Goal: Task Accomplishment & Management: Use online tool/utility

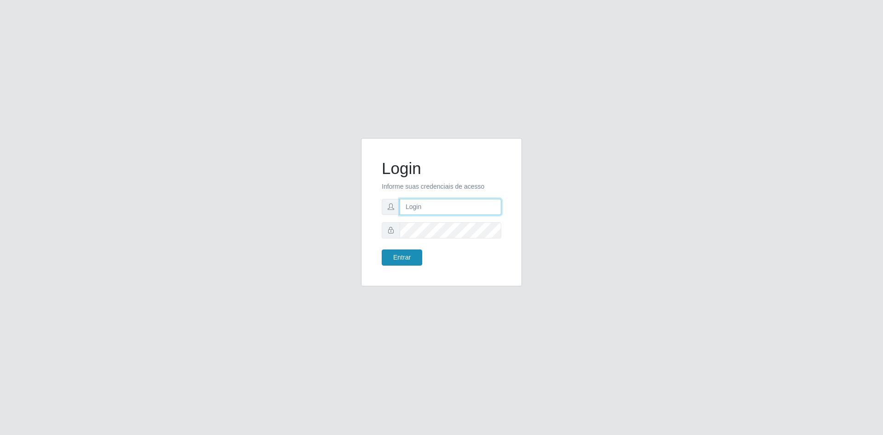
type input "[EMAIL_ADDRESS][DOMAIN_NAME]"
click at [409, 259] on button "Entrar" at bounding box center [402, 257] width 40 height 16
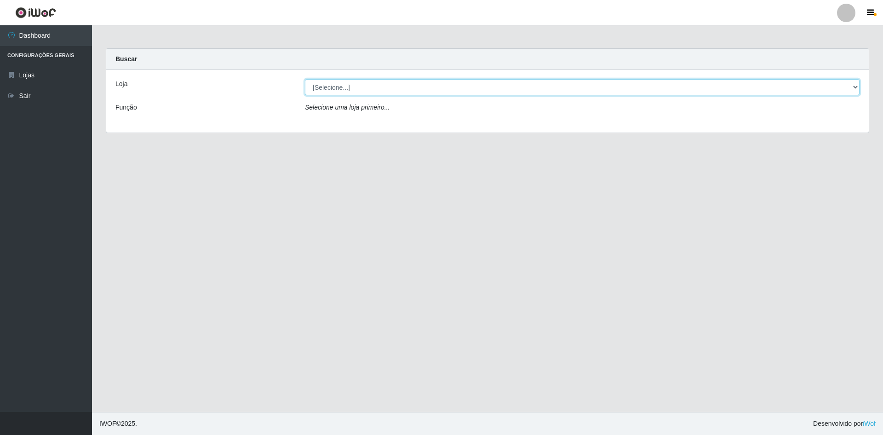
click at [345, 81] on select "[Selecione...] Hiper Queiroz - [GEOGRAPHIC_DATA] [GEOGRAPHIC_DATA] [GEOGRAPHIC_…" at bounding box center [582, 87] width 555 height 16
select select "517"
click at [305, 79] on select "[Selecione...] Hiper Queiroz - [GEOGRAPHIC_DATA] [GEOGRAPHIC_DATA] [GEOGRAPHIC_…" at bounding box center [582, 87] width 555 height 16
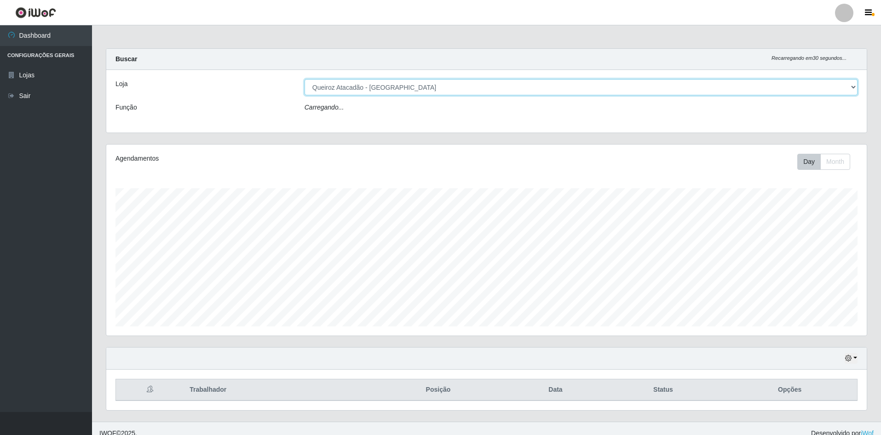
scroll to position [191, 760]
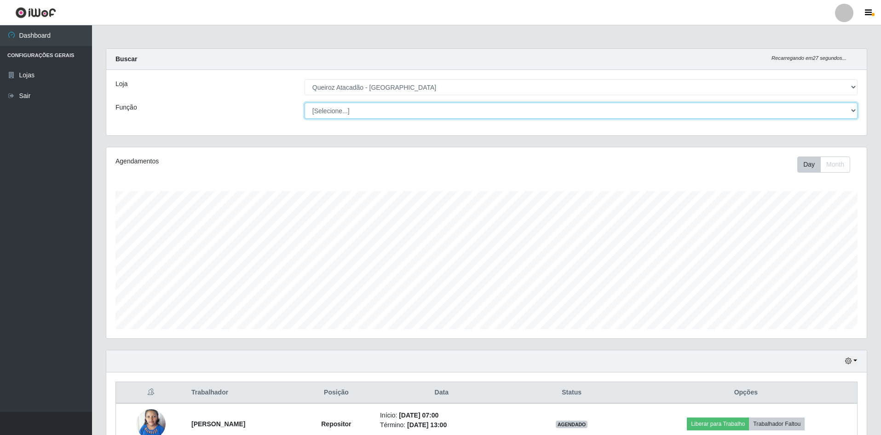
click at [338, 111] on select "[Selecione...] ASG ASG + ASG ++ Embalador Embalador + Embalador ++ Repositor Re…" at bounding box center [580, 111] width 553 height 16
click at [304, 103] on select "[Selecione...] ASG ASG + ASG ++ Embalador Embalador + Embalador ++ Repositor Re…" at bounding box center [580, 111] width 553 height 16
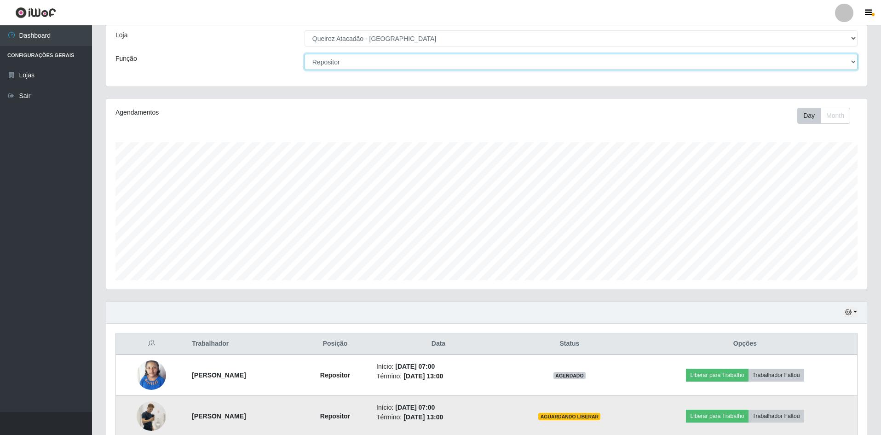
scroll to position [0, 0]
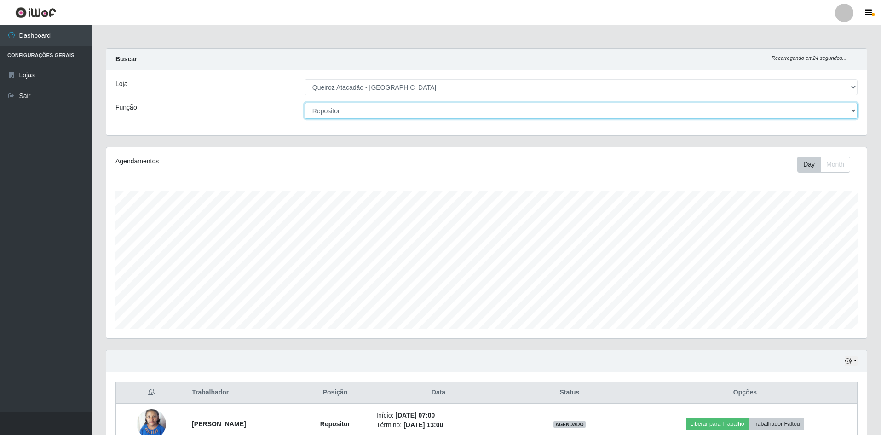
click at [504, 106] on select "[Selecione...] ASG ASG + ASG ++ Embalador Embalador + Embalador ++ Repositor Re…" at bounding box center [580, 111] width 553 height 16
click at [304, 103] on select "[Selecione...] ASG ASG + ASG ++ Embalador Embalador + Embalador ++ Repositor Re…" at bounding box center [580, 111] width 553 height 16
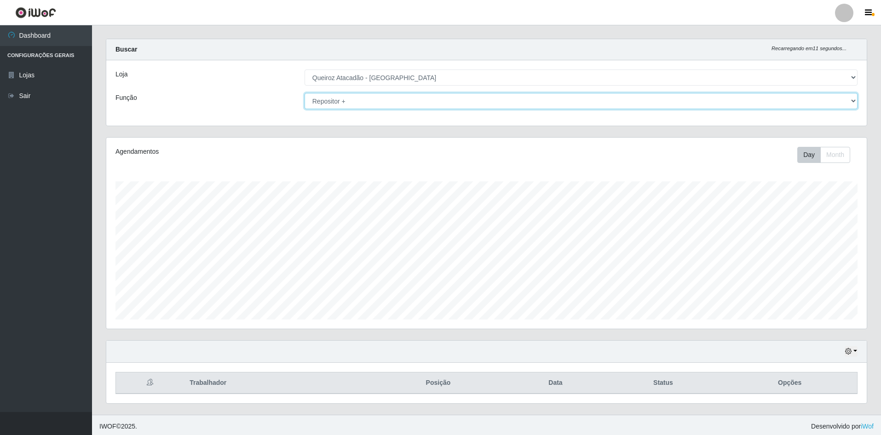
scroll to position [12, 0]
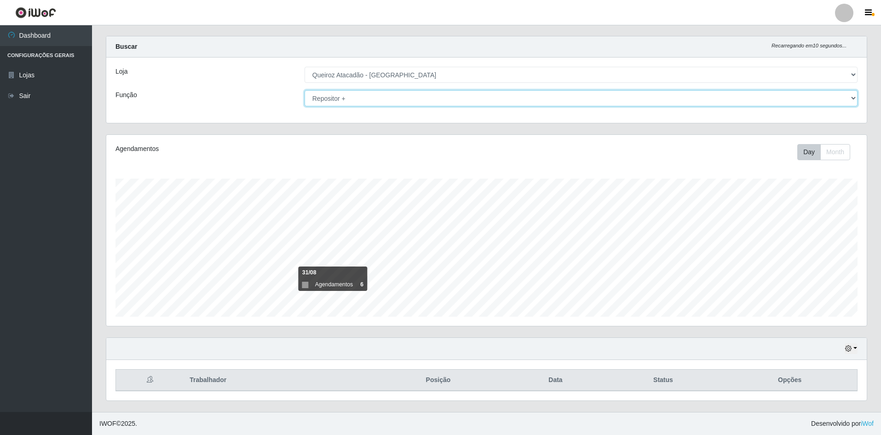
click at [414, 96] on select "[Selecione...] ASG ASG + ASG ++ Embalador Embalador + Embalador ++ Repositor Re…" at bounding box center [580, 98] width 553 height 16
click at [304, 90] on select "[Selecione...] ASG ASG + ASG ++ Embalador Embalador + Embalador ++ Repositor Re…" at bounding box center [580, 98] width 553 height 16
click at [381, 99] on select "[Selecione...] ASG ASG + ASG ++ Embalador Embalador + Embalador ++ Repositor Re…" at bounding box center [580, 98] width 553 height 16
click at [304, 90] on select "[Selecione...] ASG ASG + ASG ++ Embalador Embalador + Embalador ++ Repositor Re…" at bounding box center [580, 98] width 553 height 16
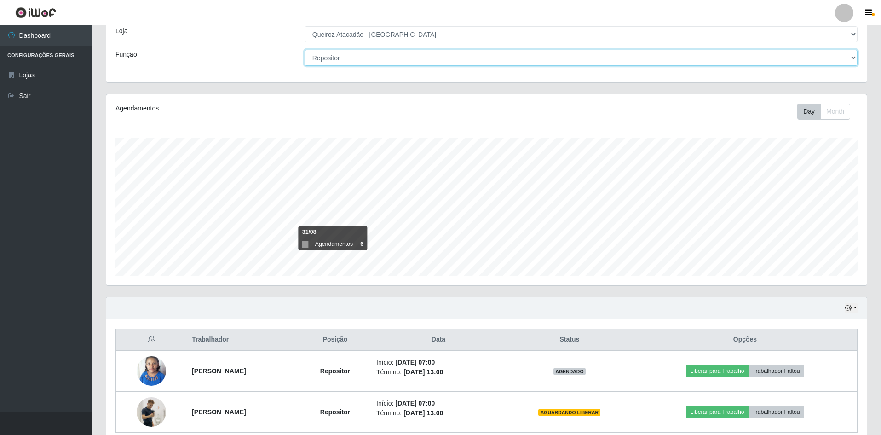
scroll to position [0, 0]
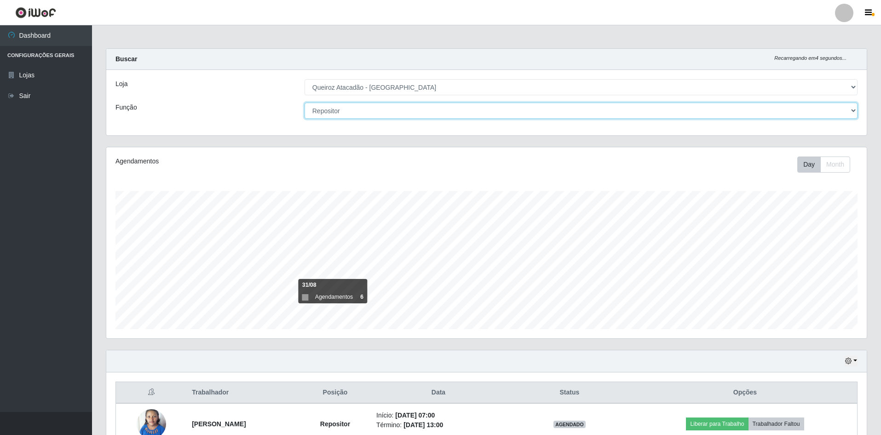
click at [401, 109] on select "[Selecione...] ASG ASG + ASG ++ Embalador Embalador + Embalador ++ Repositor Re…" at bounding box center [580, 111] width 553 height 16
click at [304, 103] on select "[Selecione...] ASG ASG + ASG ++ Embalador Embalador + Embalador ++ Repositor Re…" at bounding box center [580, 111] width 553 height 16
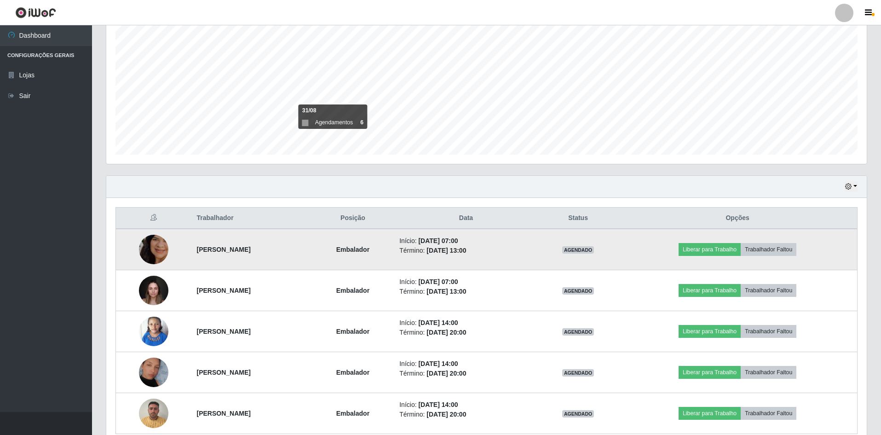
scroll to position [196, 0]
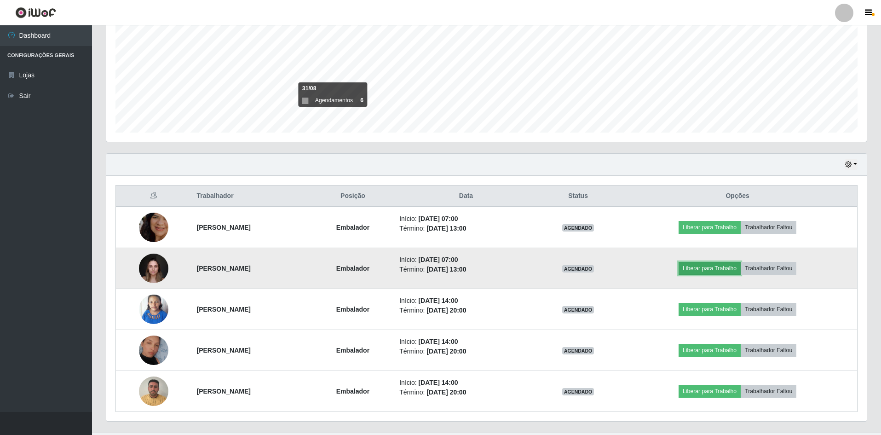
click at [717, 267] on button "Liberar para Trabalho" at bounding box center [709, 268] width 62 height 13
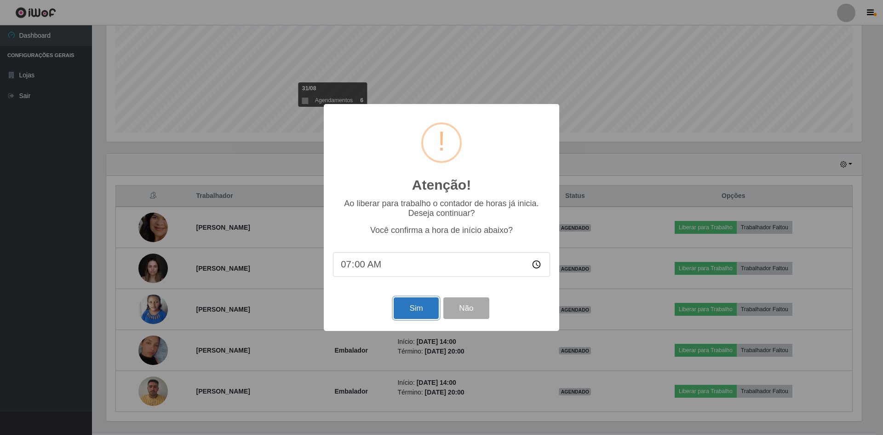
click at [417, 313] on button "Sim" at bounding box center [416, 308] width 45 height 22
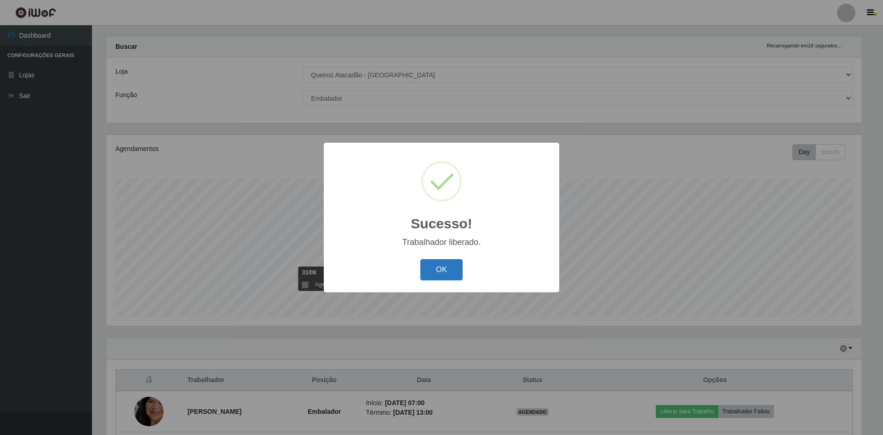
click at [453, 270] on button "OK" at bounding box center [441, 270] width 43 height 22
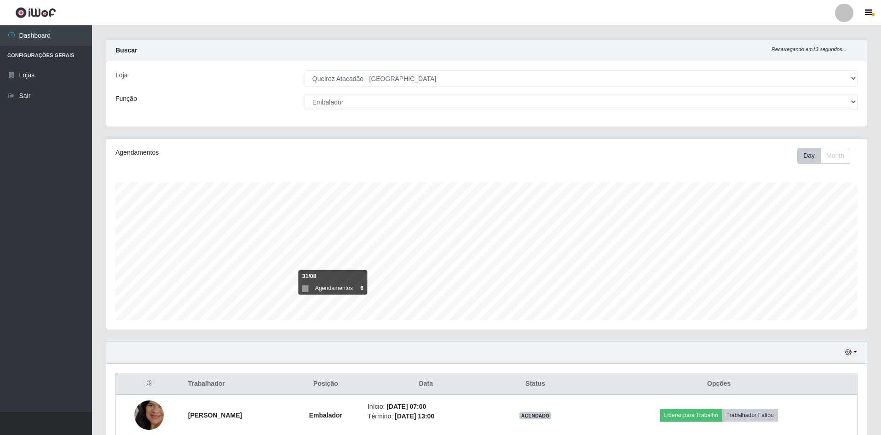
scroll to position [0, 0]
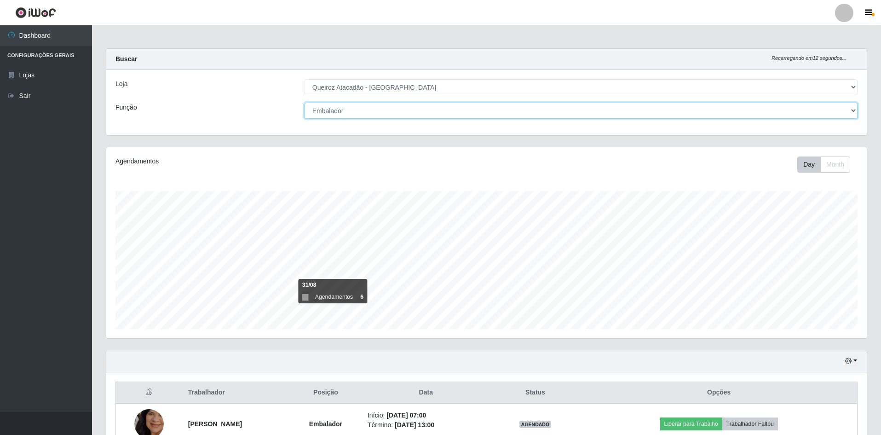
click at [384, 115] on select "[Selecione...] ASG ASG + ASG ++ Embalador Embalador + Embalador ++ Repositor Re…" at bounding box center [580, 111] width 553 height 16
click at [304, 103] on select "[Selecione...] ASG ASG + ASG ++ Embalador Embalador + Embalador ++ Repositor Re…" at bounding box center [580, 111] width 553 height 16
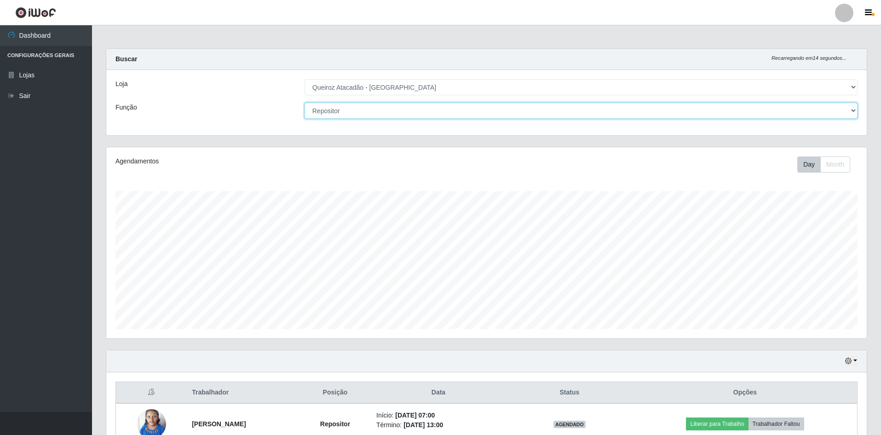
click at [374, 107] on select "[Selecione...] ASG ASG + ASG ++ Embalador Embalador + Embalador ++ Repositor Re…" at bounding box center [580, 111] width 553 height 16
click at [304, 103] on select "[Selecione...] ASG ASG + ASG ++ Embalador Embalador + Embalador ++ Repositor Re…" at bounding box center [580, 111] width 553 height 16
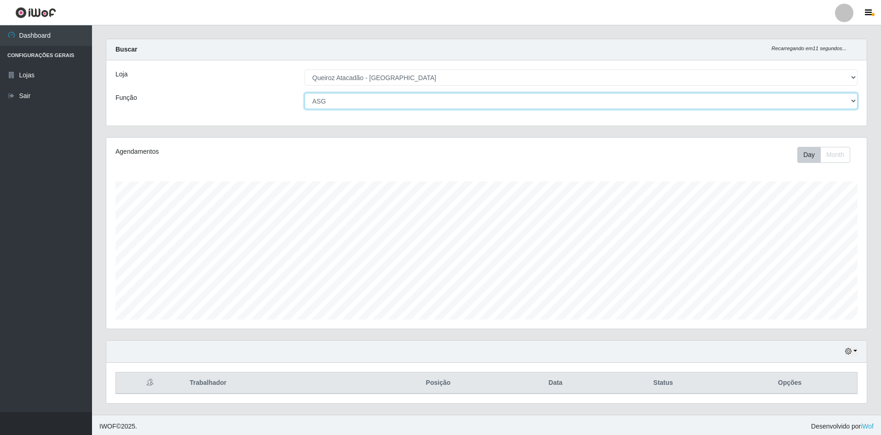
scroll to position [12, 0]
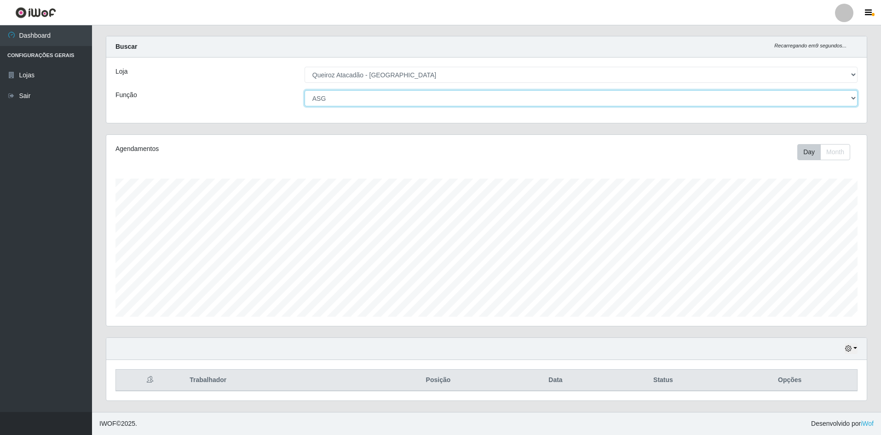
click at [350, 94] on select "[Selecione...] ASG ASG + ASG ++ Embalador Embalador + Embalador ++ Repositor Re…" at bounding box center [580, 98] width 553 height 16
click at [304, 90] on select "[Selecione...] ASG ASG + ASG ++ Embalador Embalador + Embalador ++ Repositor Re…" at bounding box center [580, 98] width 553 height 16
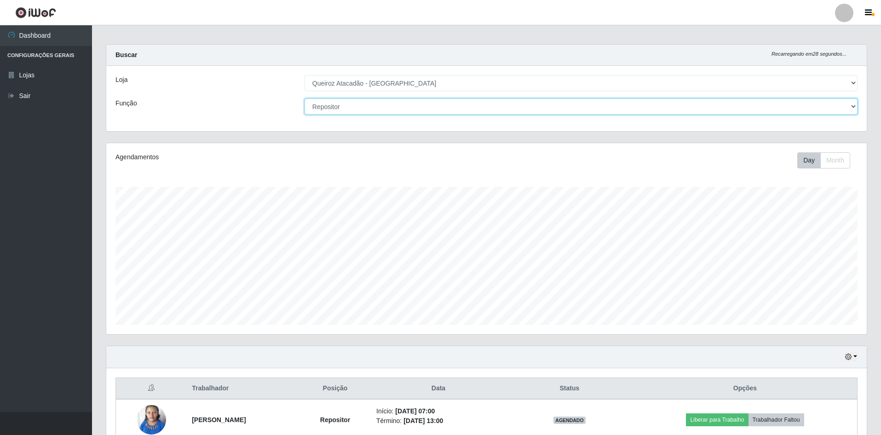
scroll to position [0, 0]
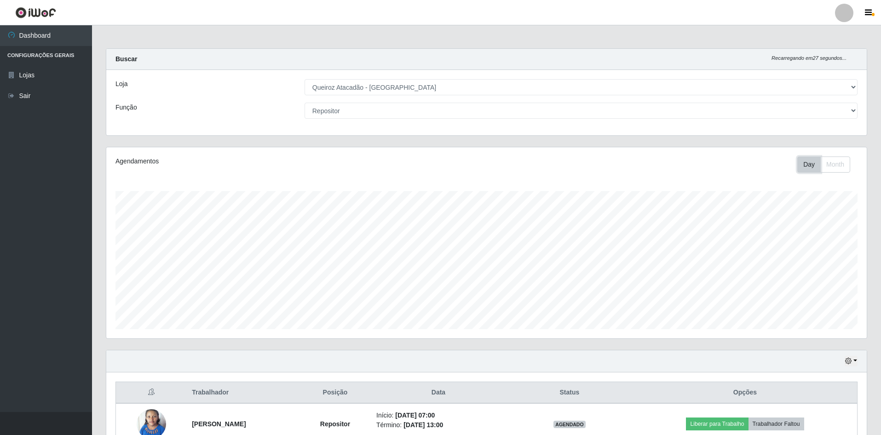
click at [809, 166] on button "Day" at bounding box center [808, 164] width 23 height 16
click at [856, 360] on button "button" at bounding box center [850, 360] width 13 height 11
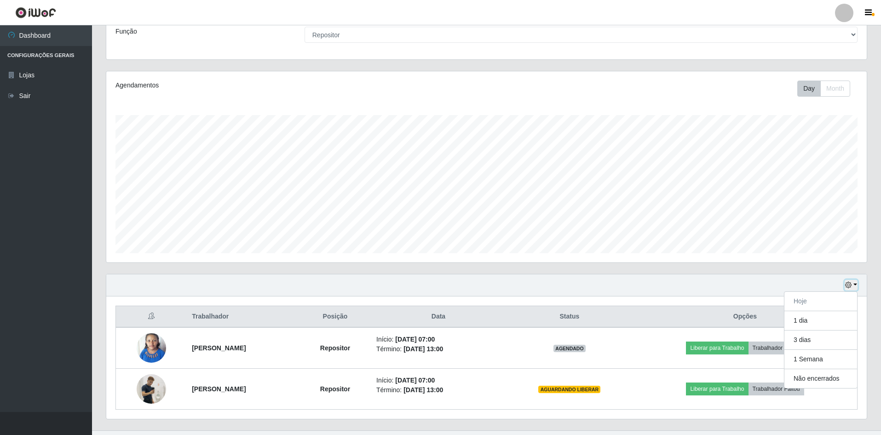
scroll to position [94, 0]
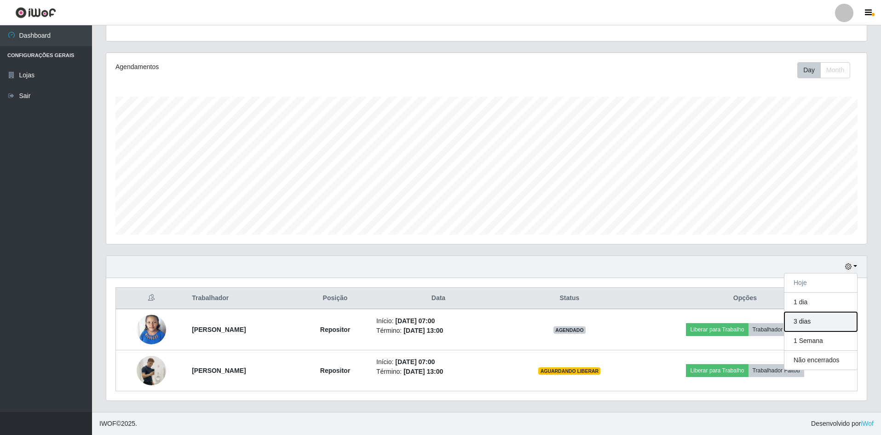
click at [815, 325] on button "3 dias" at bounding box center [820, 321] width 73 height 19
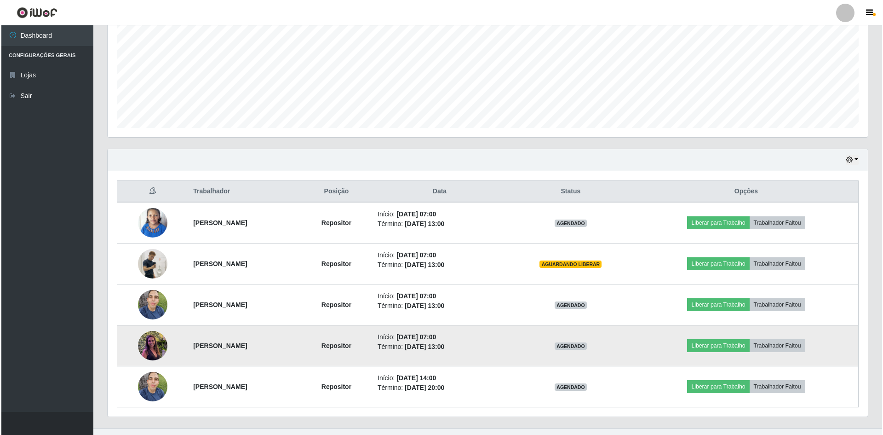
scroll to position [217, 0]
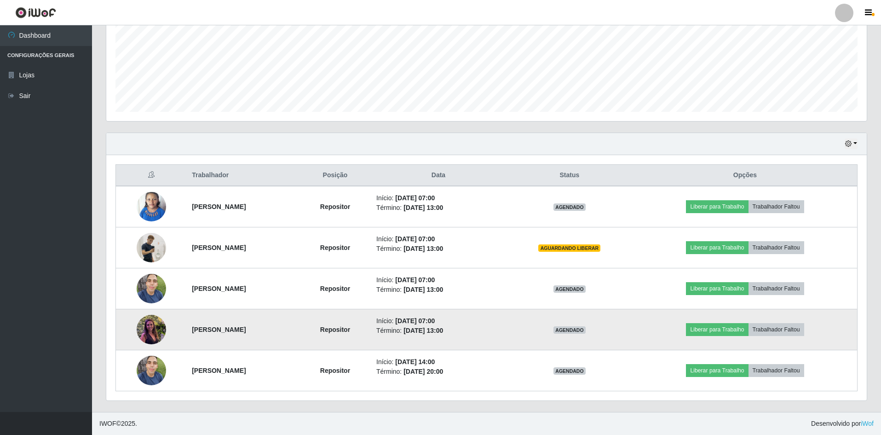
click at [500, 326] on li "Término: [DATE] 13:00" at bounding box center [438, 331] width 124 height 10
click at [435, 324] on time "[DATE] 07:00" at bounding box center [415, 320] width 40 height 7
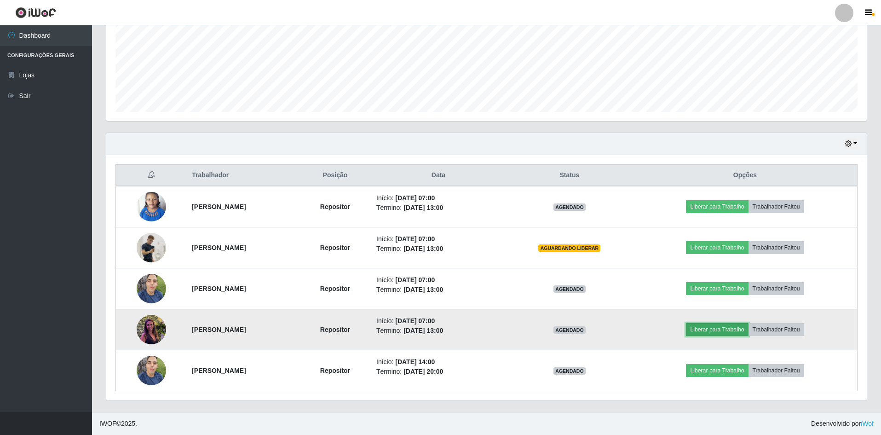
click at [730, 329] on button "Liberar para Trabalho" at bounding box center [717, 329] width 62 height 13
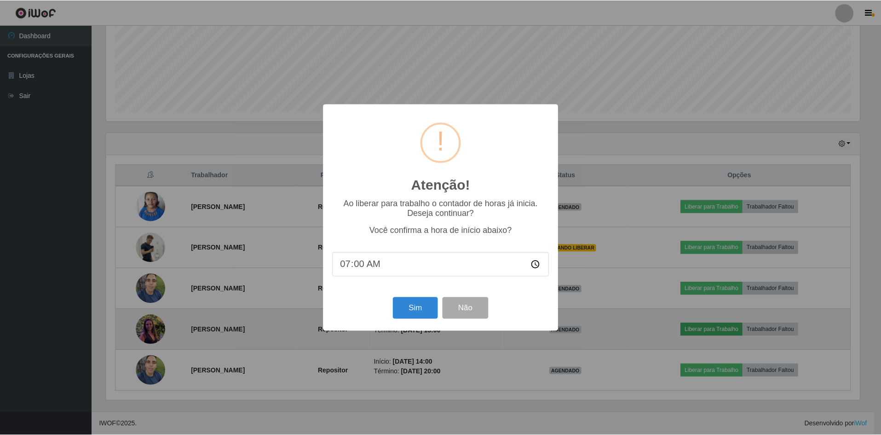
scroll to position [191, 756]
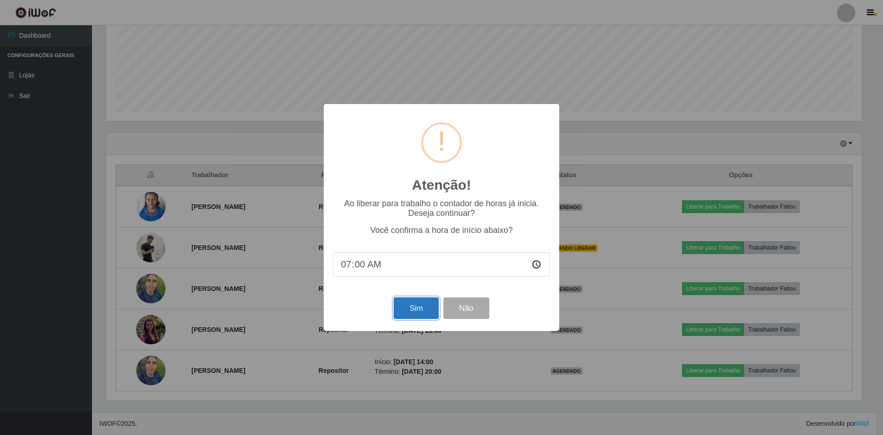
click at [415, 313] on button "Sim" at bounding box center [416, 308] width 45 height 22
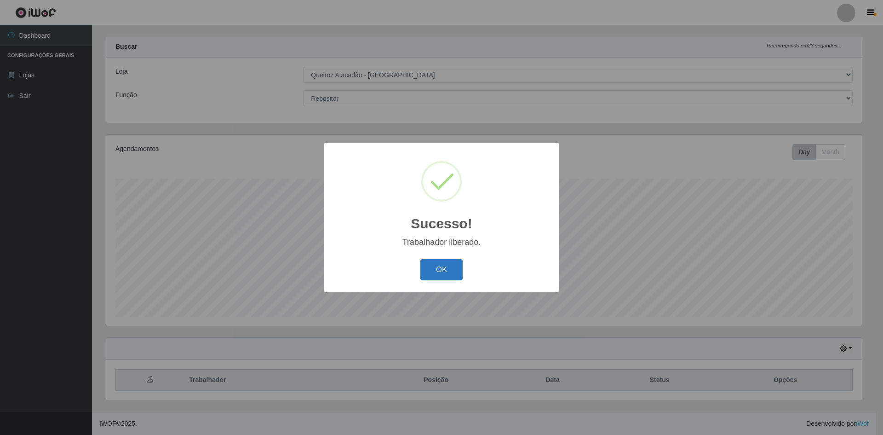
click at [437, 274] on button "OK" at bounding box center [441, 270] width 43 height 22
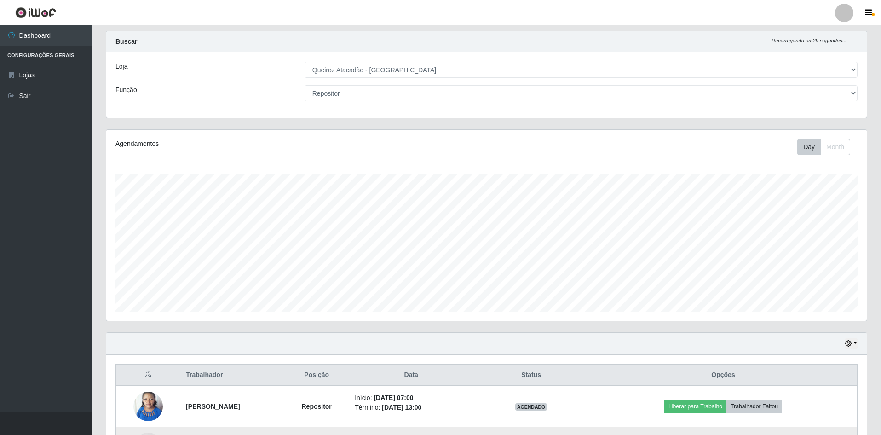
scroll to position [0, 0]
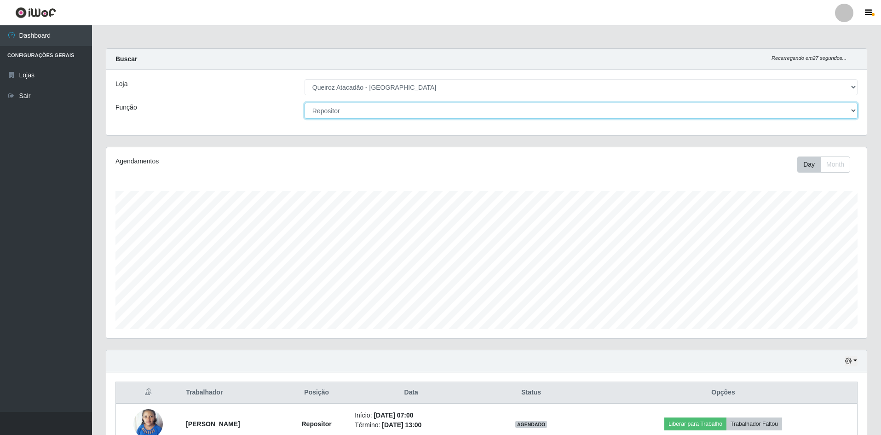
click at [791, 108] on select "[Selecione...] ASG ASG + ASG ++ Embalador Embalador + Embalador ++ Repositor Re…" at bounding box center [580, 111] width 553 height 16
select select "1"
click at [304, 103] on select "[Selecione...] ASG ASG + ASG ++ Embalador Embalador + Embalador ++ Repositor Re…" at bounding box center [580, 111] width 553 height 16
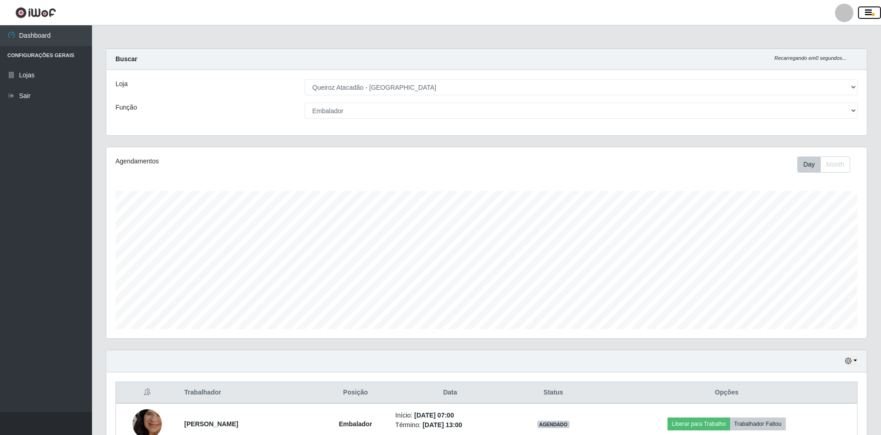
click at [869, 12] on icon "button" at bounding box center [868, 13] width 7 height 8
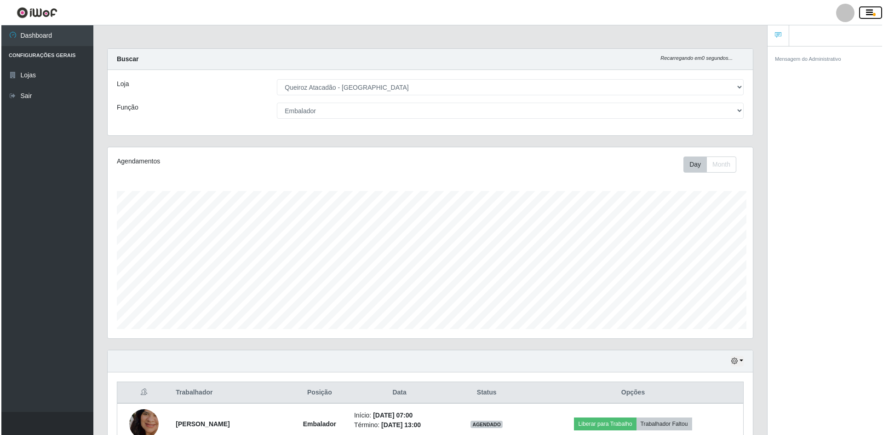
scroll to position [459683, 459228]
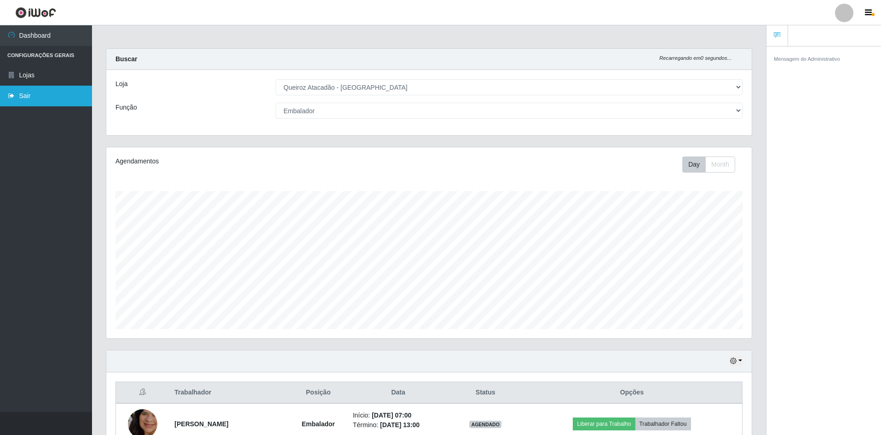
click at [30, 96] on link "Sair" at bounding box center [46, 96] width 92 height 21
